Goal: Task Accomplishment & Management: Use online tool/utility

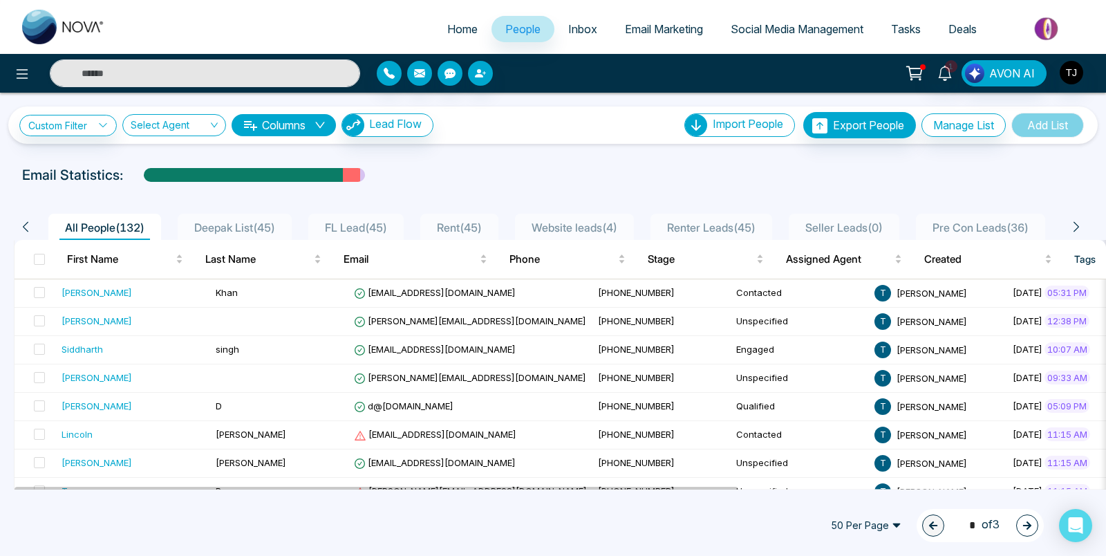
click at [554, 180] on div "Email Statistics:" at bounding box center [373, 175] width 702 height 21
click at [448, 26] on span "Home" at bounding box center [462, 29] width 30 height 14
select select "*"
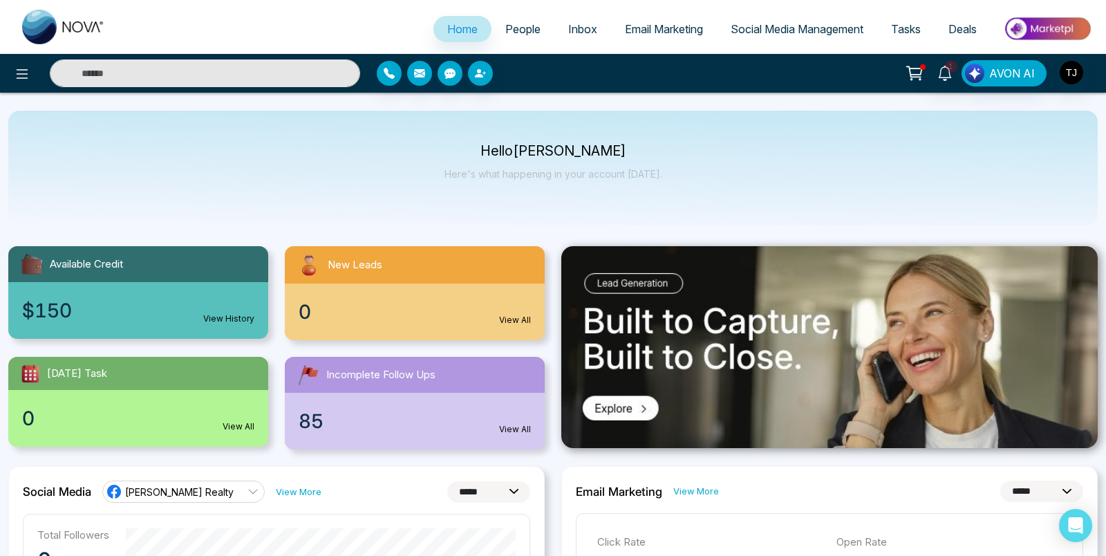
click at [1022, 32] on img at bounding box center [1047, 28] width 100 height 31
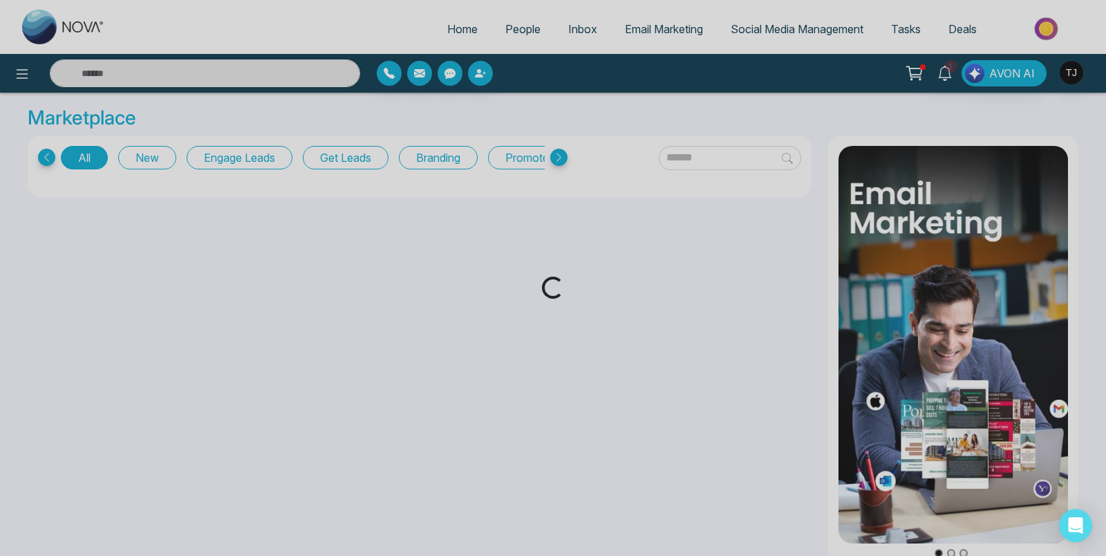
click at [450, 161] on div "Loading..." at bounding box center [553, 278] width 1106 height 556
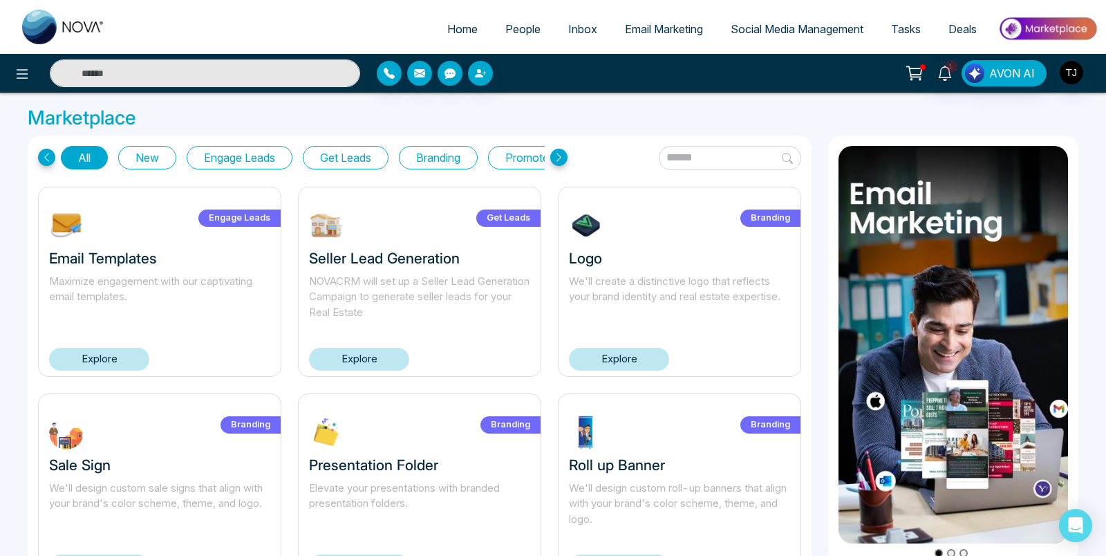
click at [449, 157] on button "Branding" at bounding box center [438, 158] width 79 height 24
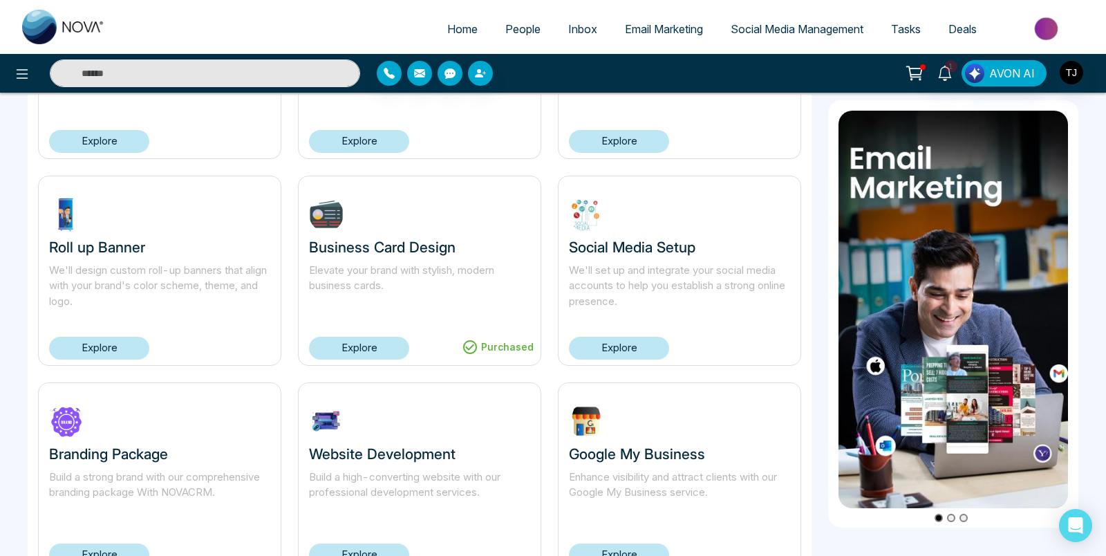
scroll to position [274, 0]
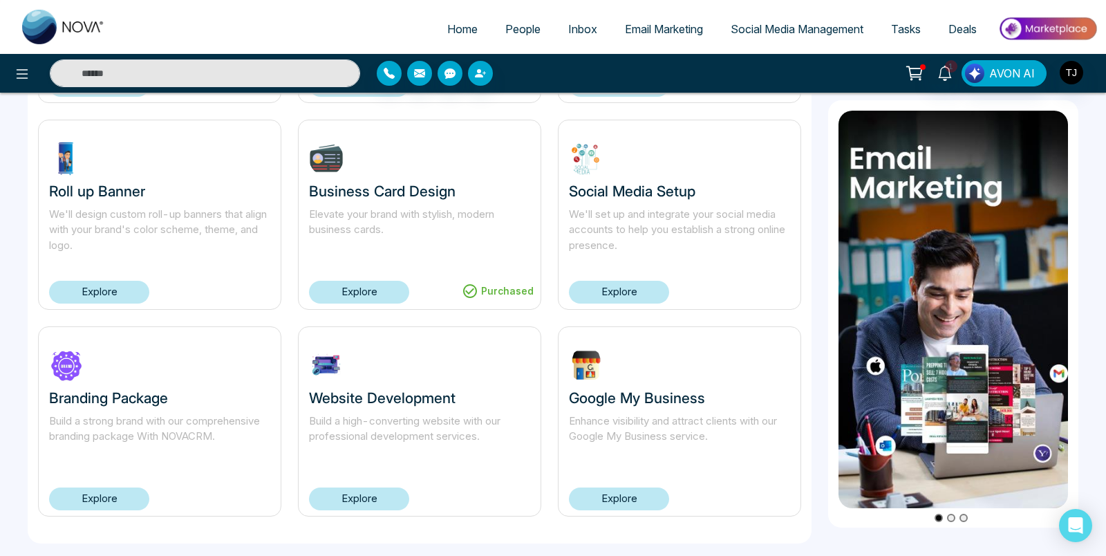
click at [620, 389] on h3 "Google My Business" at bounding box center [679, 397] width 221 height 17
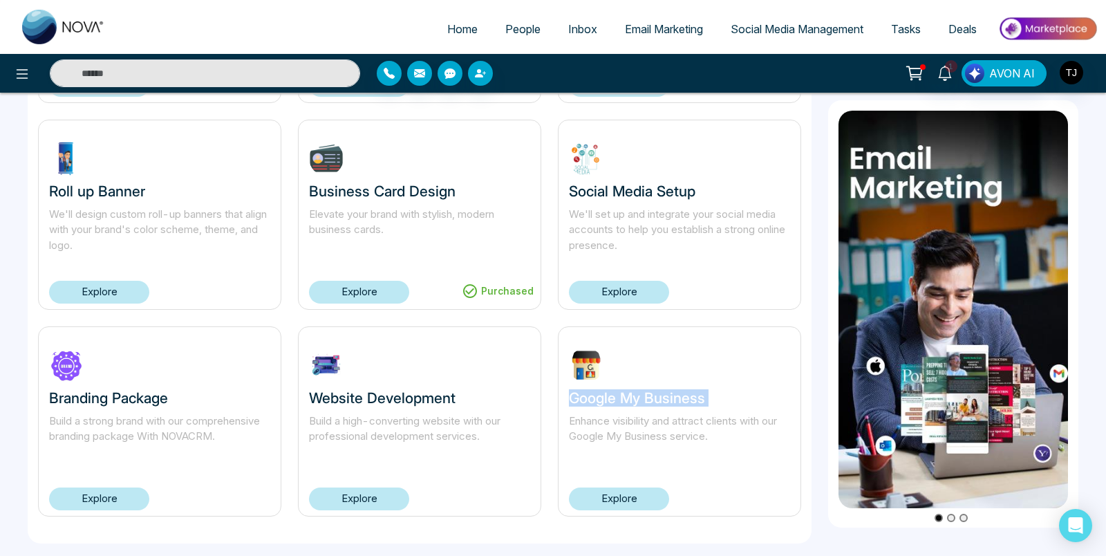
click at [620, 389] on h3 "Google My Business" at bounding box center [679, 397] width 221 height 17
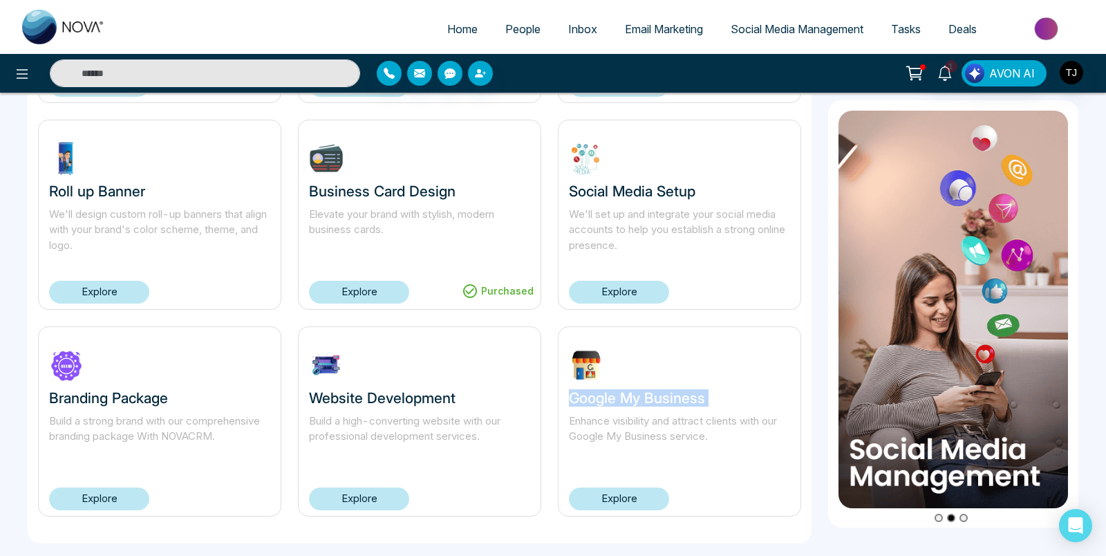
click at [620, 389] on h3 "Google My Business" at bounding box center [679, 397] width 221 height 17
click at [605, 366] on div "Google My Business Enhance visibility and attract clients with our Google My Bu…" at bounding box center [679, 421] width 243 height 190
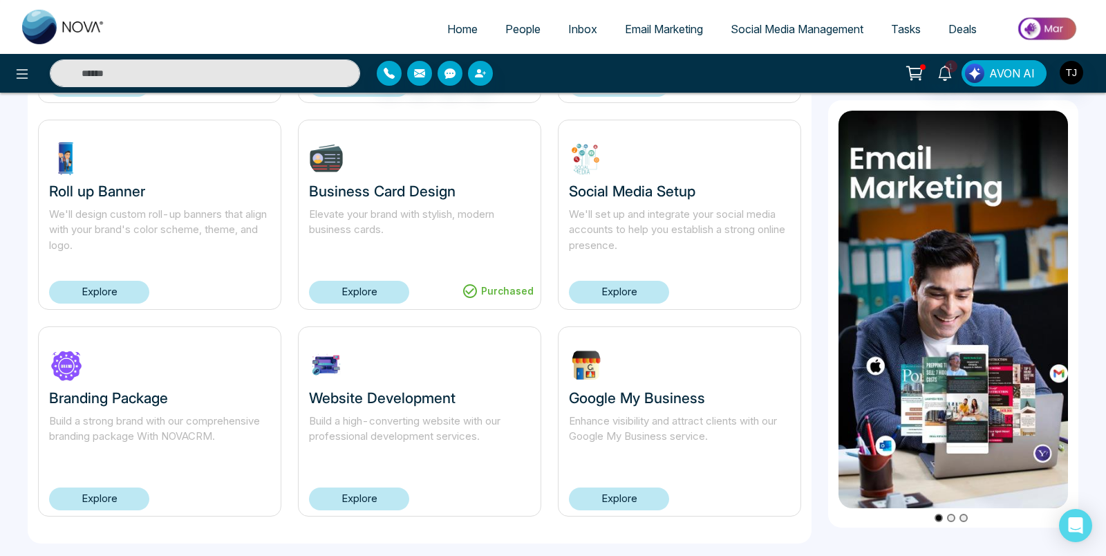
click at [1075, 85] on div at bounding box center [1071, 73] width 25 height 26
click at [1073, 75] on img "button" at bounding box center [1072, 73] width 24 height 24
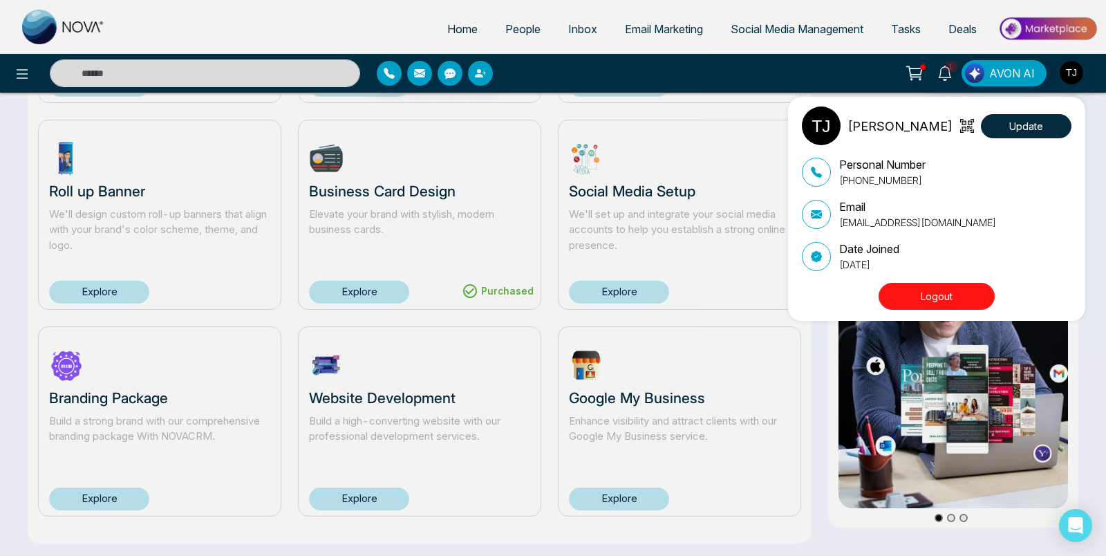
click at [977, 285] on button "Logout" at bounding box center [936, 296] width 116 height 27
